Goal: Transaction & Acquisition: Purchase product/service

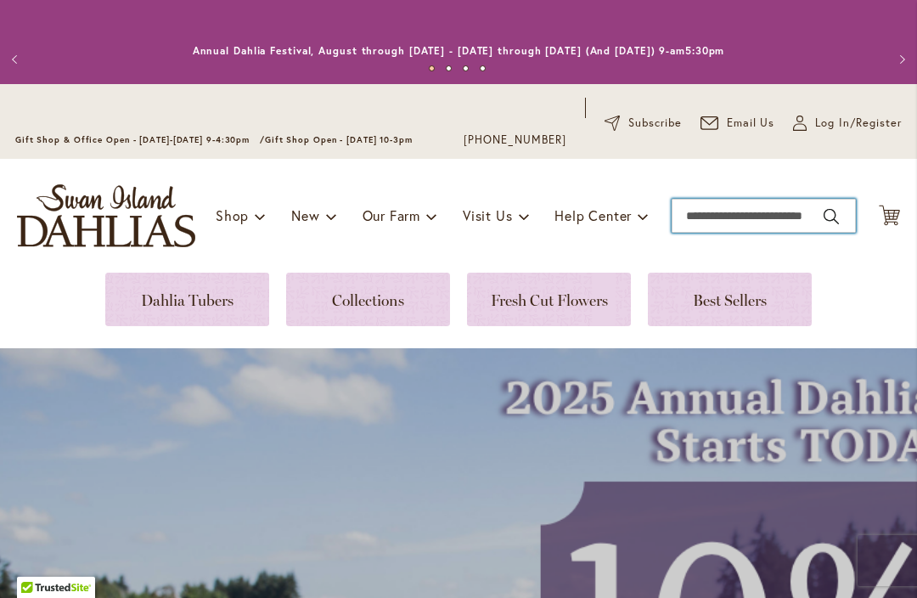
click at [724, 219] on input "Search" at bounding box center [763, 216] width 184 height 34
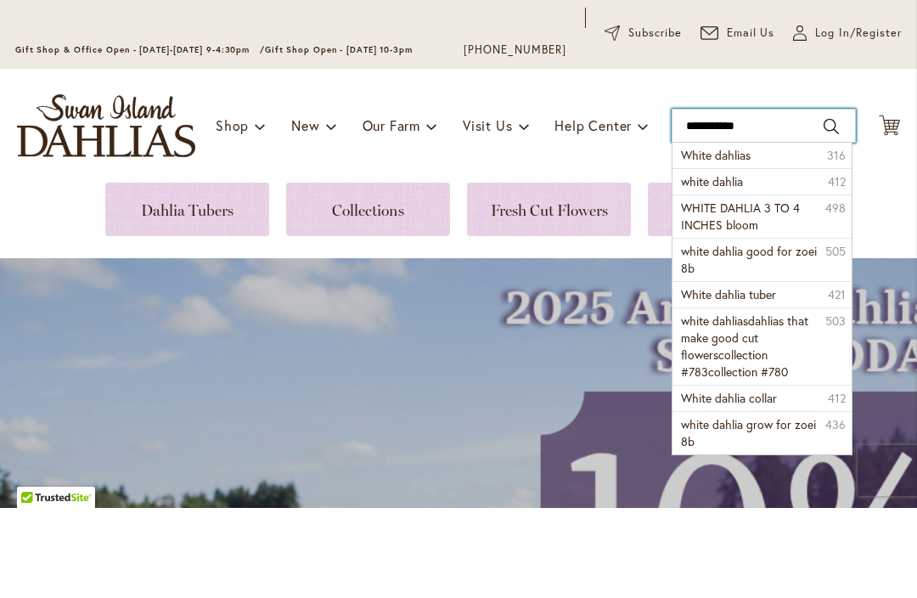
type input "**********"
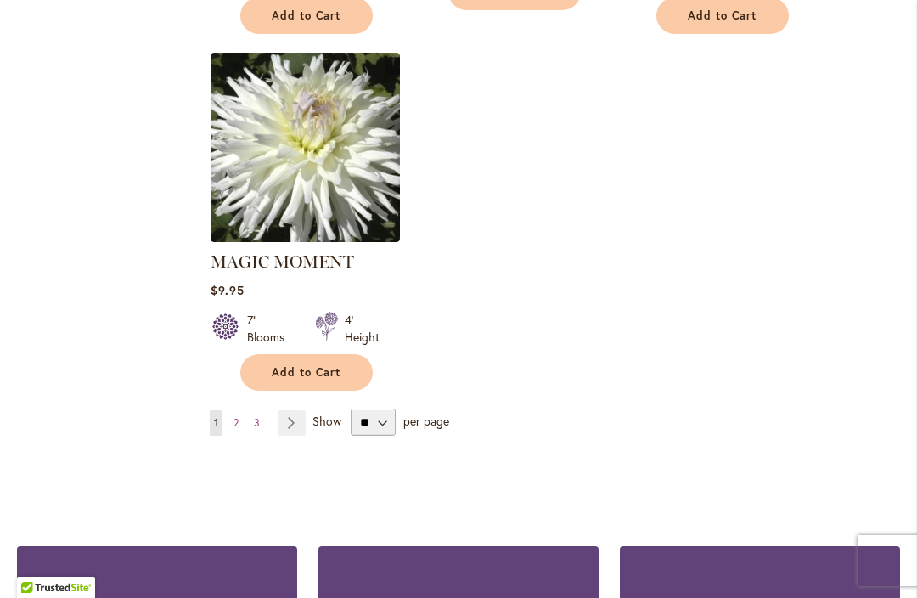
scroll to position [2235, 0]
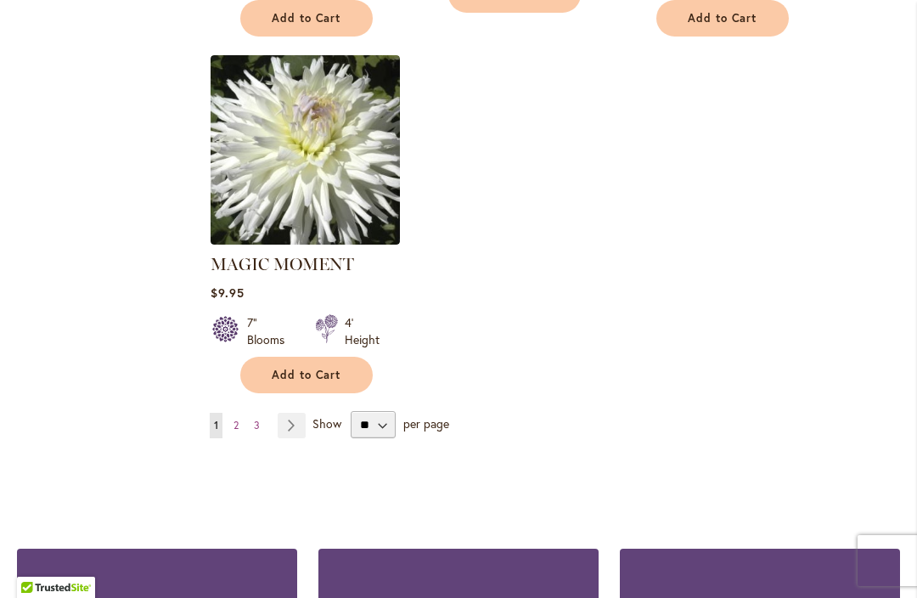
click at [297, 413] on link "Page Next" at bounding box center [292, 425] width 28 height 25
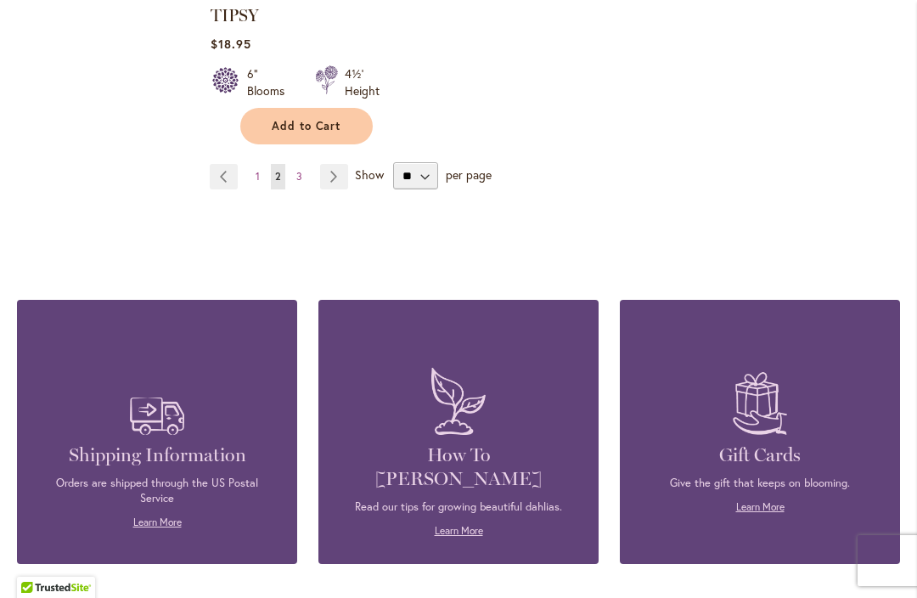
scroll to position [2451, 0]
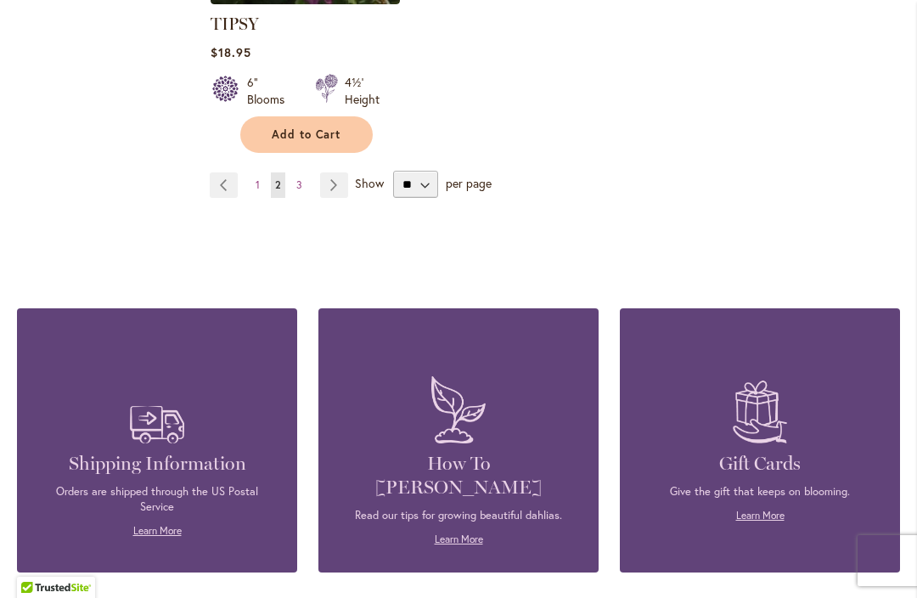
click at [339, 172] on link "Page Next" at bounding box center [334, 184] width 28 height 25
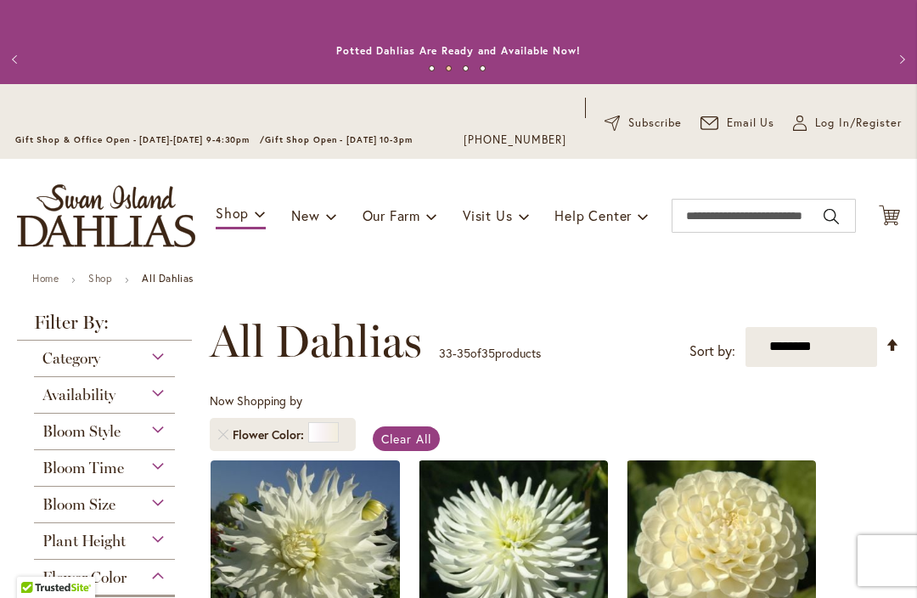
click at [761, 99] on div "Email Us" at bounding box center [737, 123] width 75 height 51
click at [761, 91] on div "Gift Shop & Office Open - Monday-Friday 9-4:30pm / Gift Shop Open - Saturday 10…" at bounding box center [458, 121] width 917 height 75
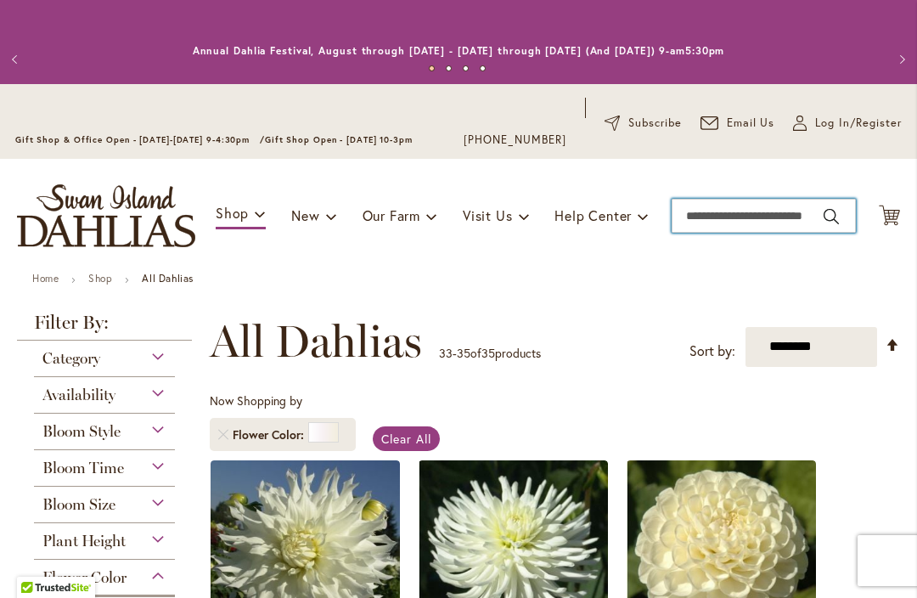
click at [796, 205] on input "Search" at bounding box center [763, 216] width 184 height 34
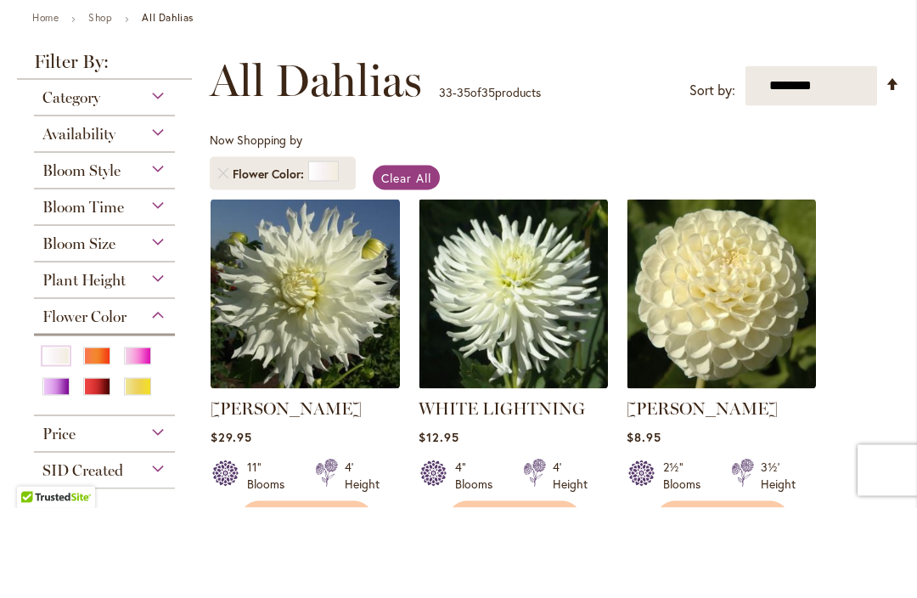
scroll to position [165, 0]
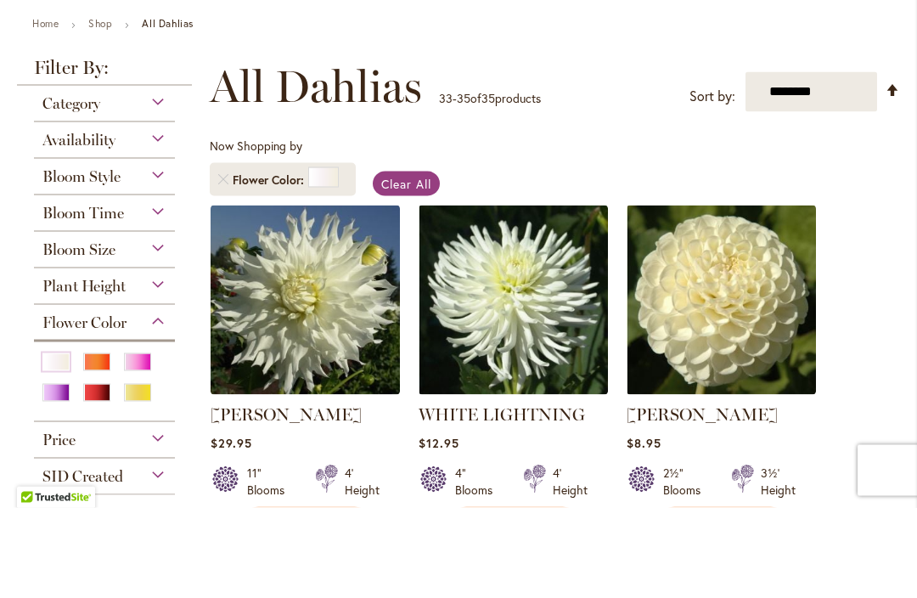
click at [168, 212] on div "Availability" at bounding box center [104, 225] width 141 height 27
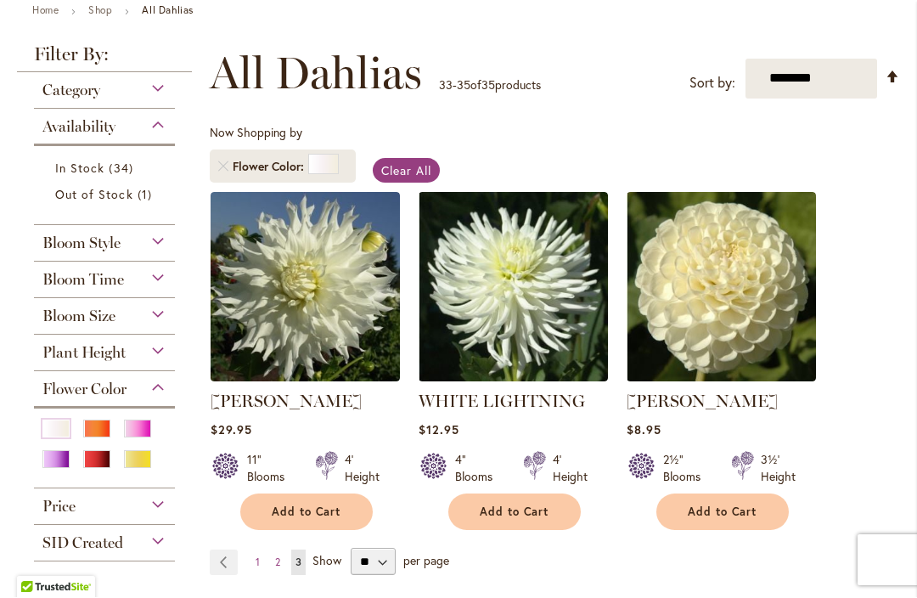
scroll to position [254, 0]
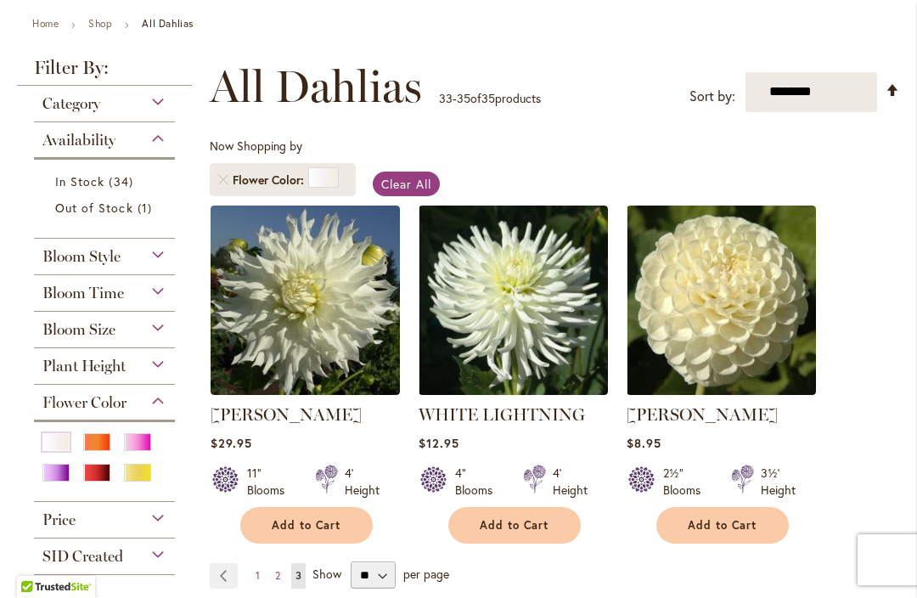
click at [94, 182] on span "In Stock" at bounding box center [79, 182] width 49 height 16
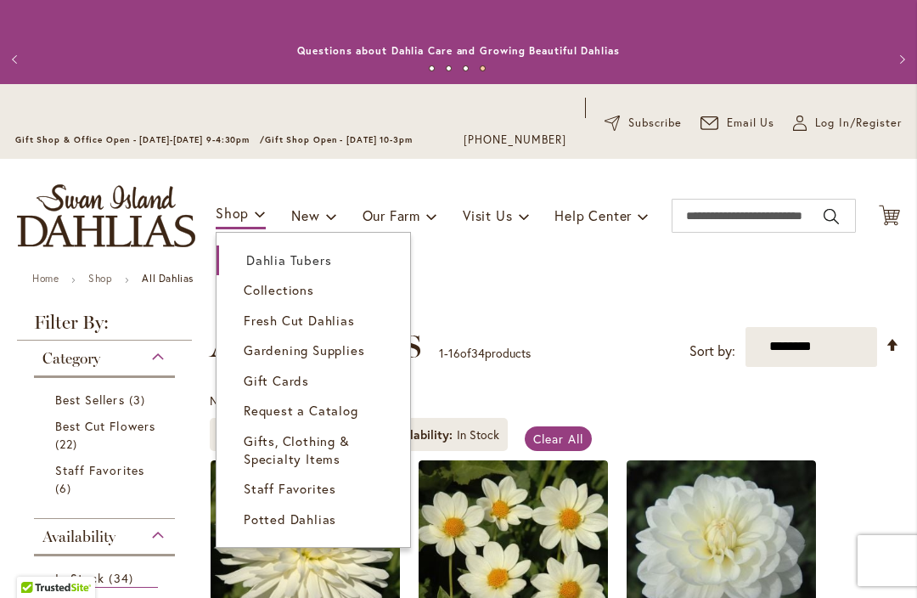
click at [303, 260] on span "Dahlia Tubers" at bounding box center [288, 259] width 85 height 17
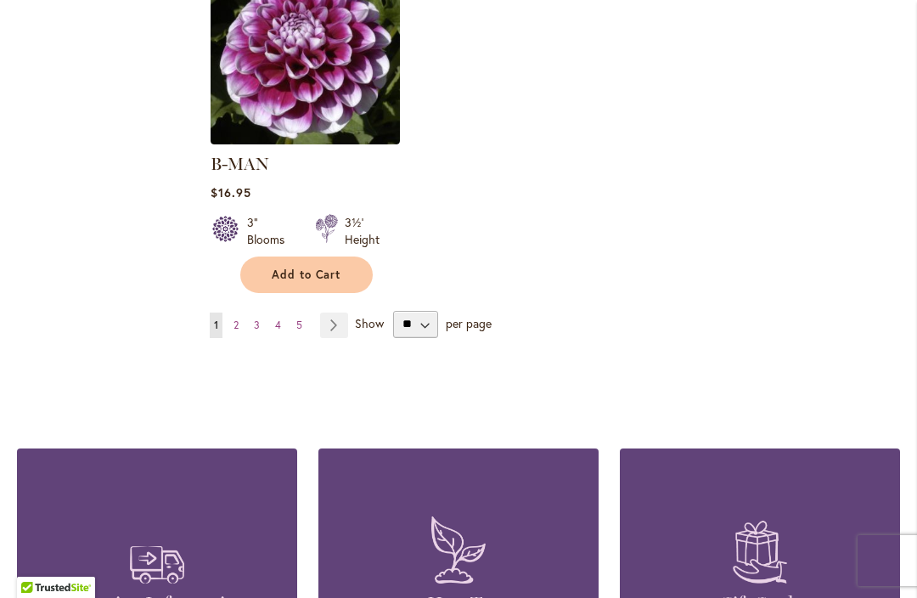
scroll to position [2369, 0]
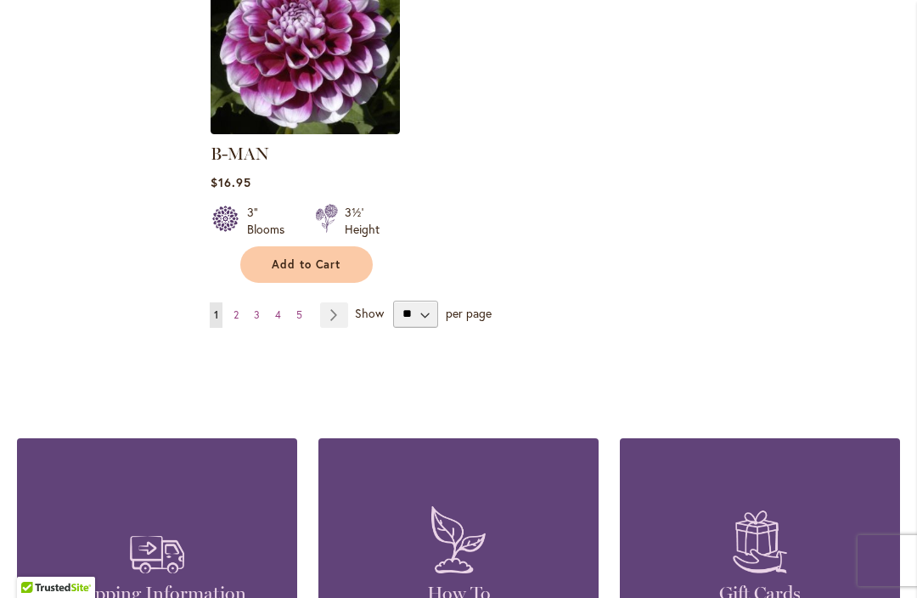
click at [363, 304] on span "Show" at bounding box center [369, 312] width 29 height 16
click at [393, 300] on select "** ** ** **" at bounding box center [415, 313] width 45 height 27
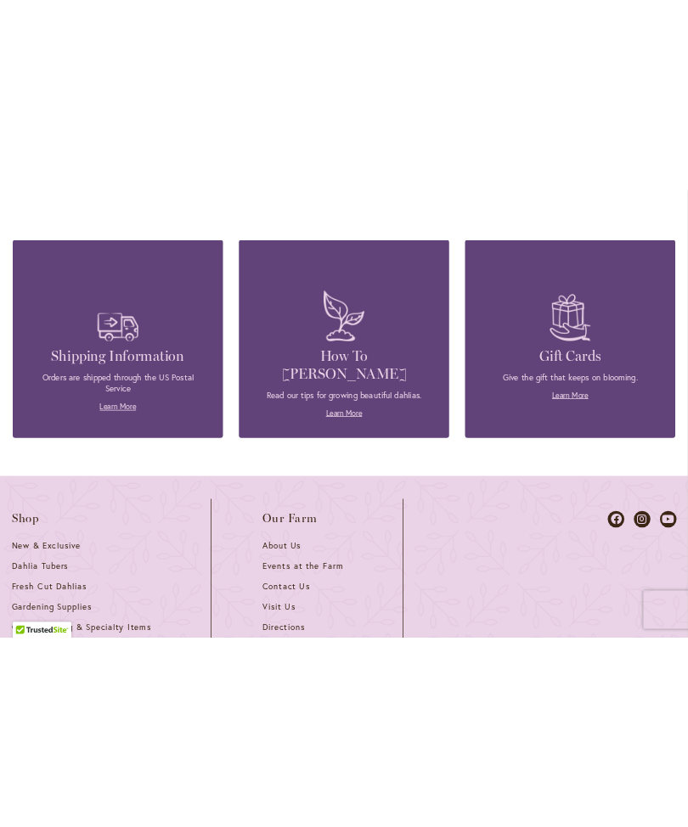
scroll to position [0, 0]
